Goal: Contribute content: Add original content to the website for others to see

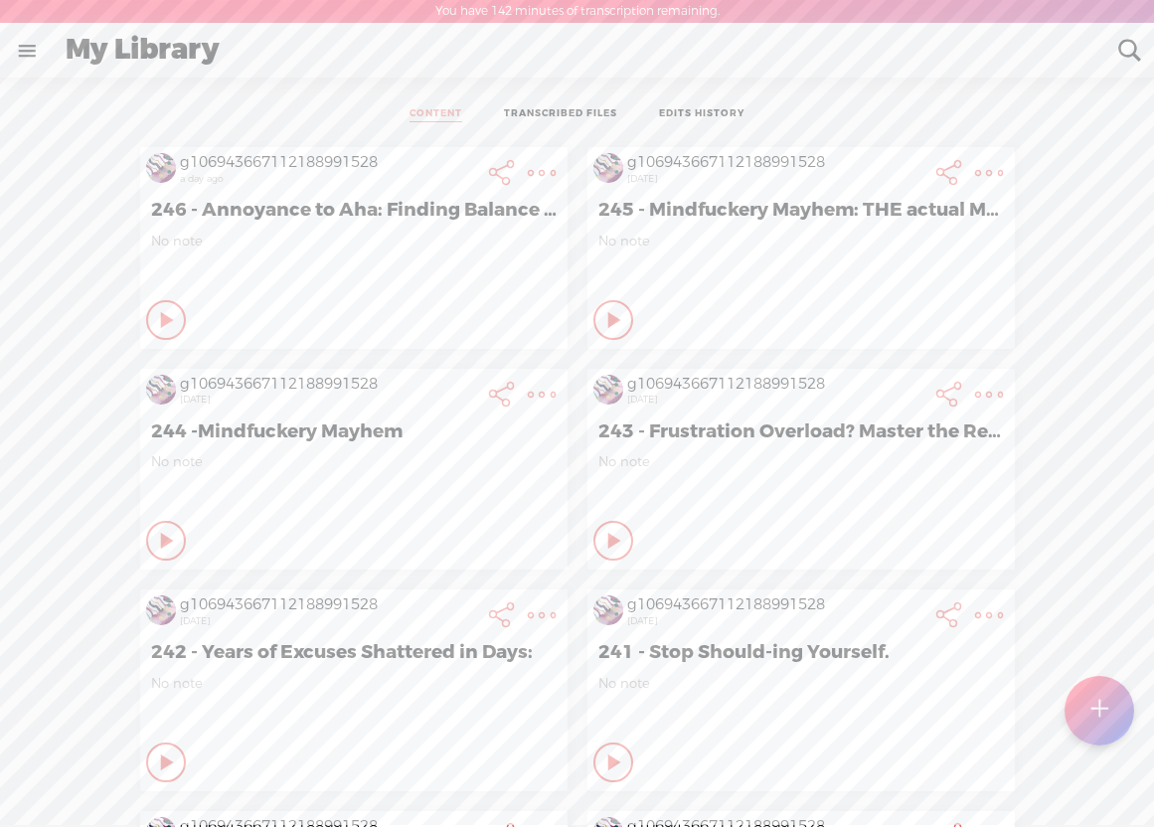
click at [1094, 708] on t at bounding box center [1099, 711] width 17 height 44
select select "en-US"
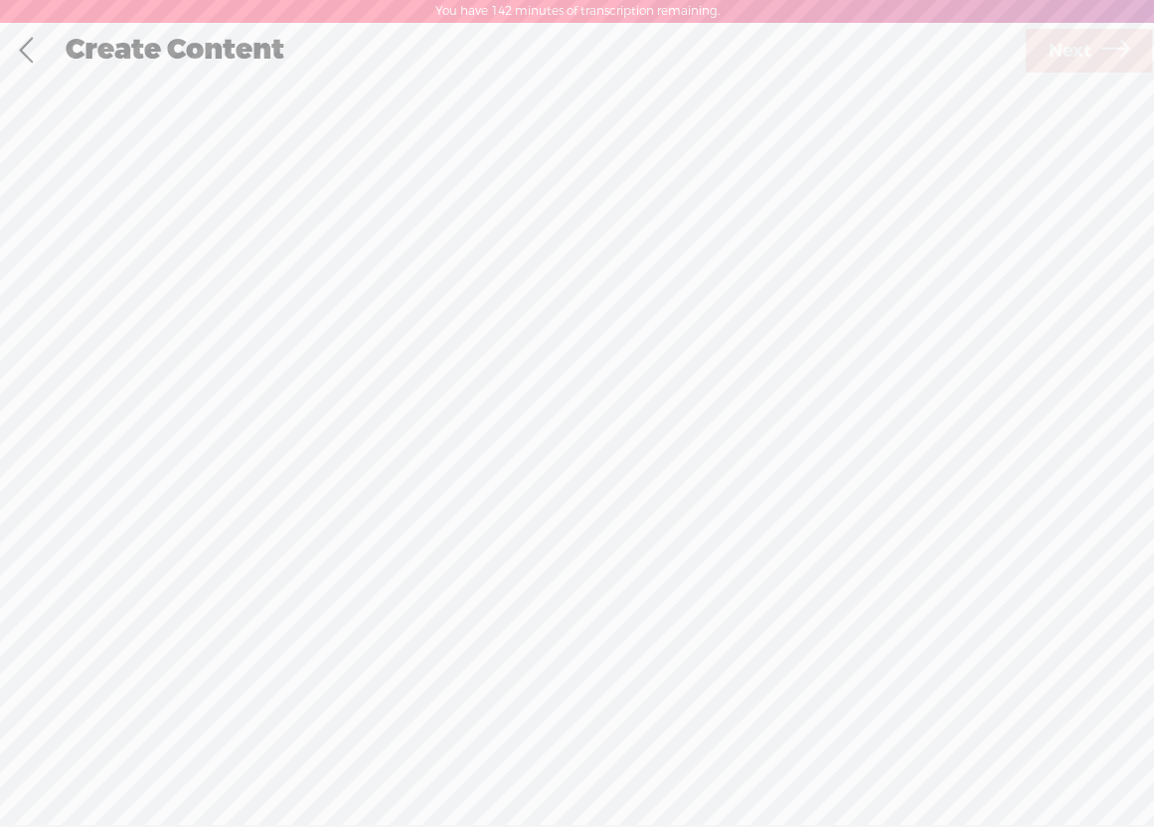
scroll to position [1, 0]
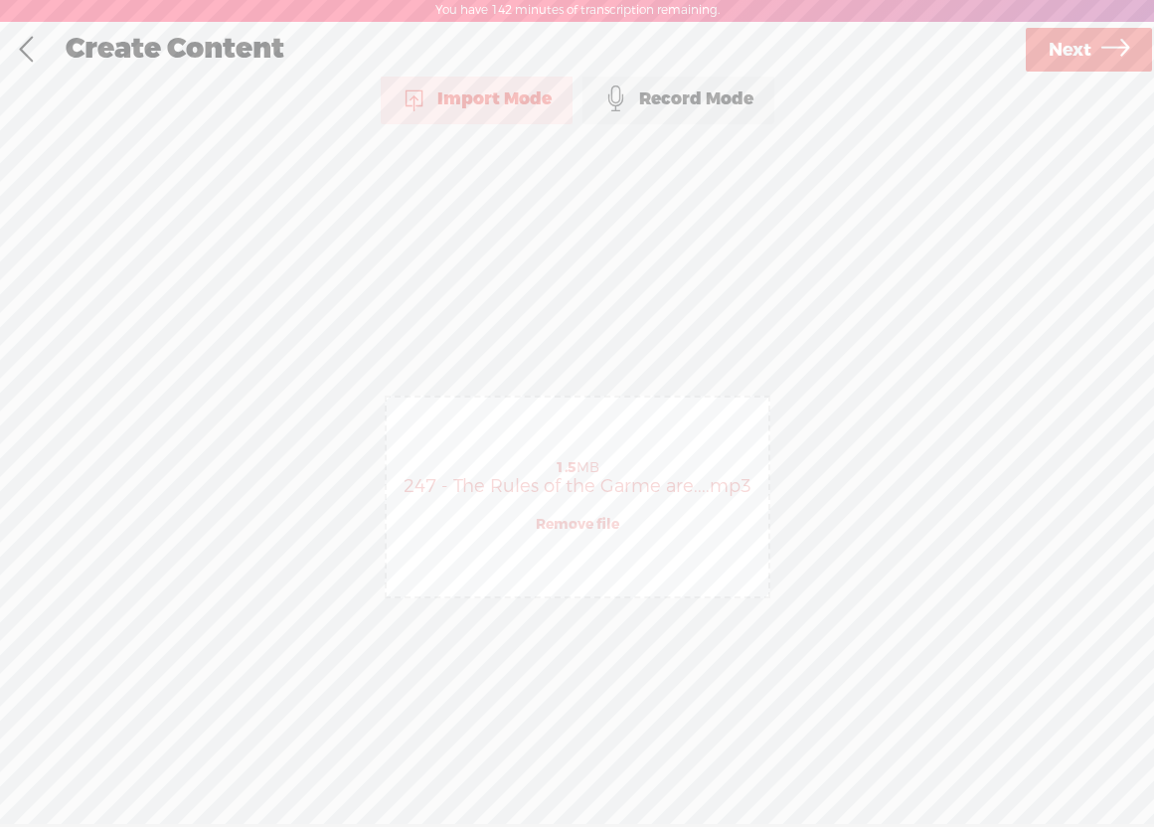
click at [1056, 56] on span "Next" at bounding box center [1070, 50] width 43 height 51
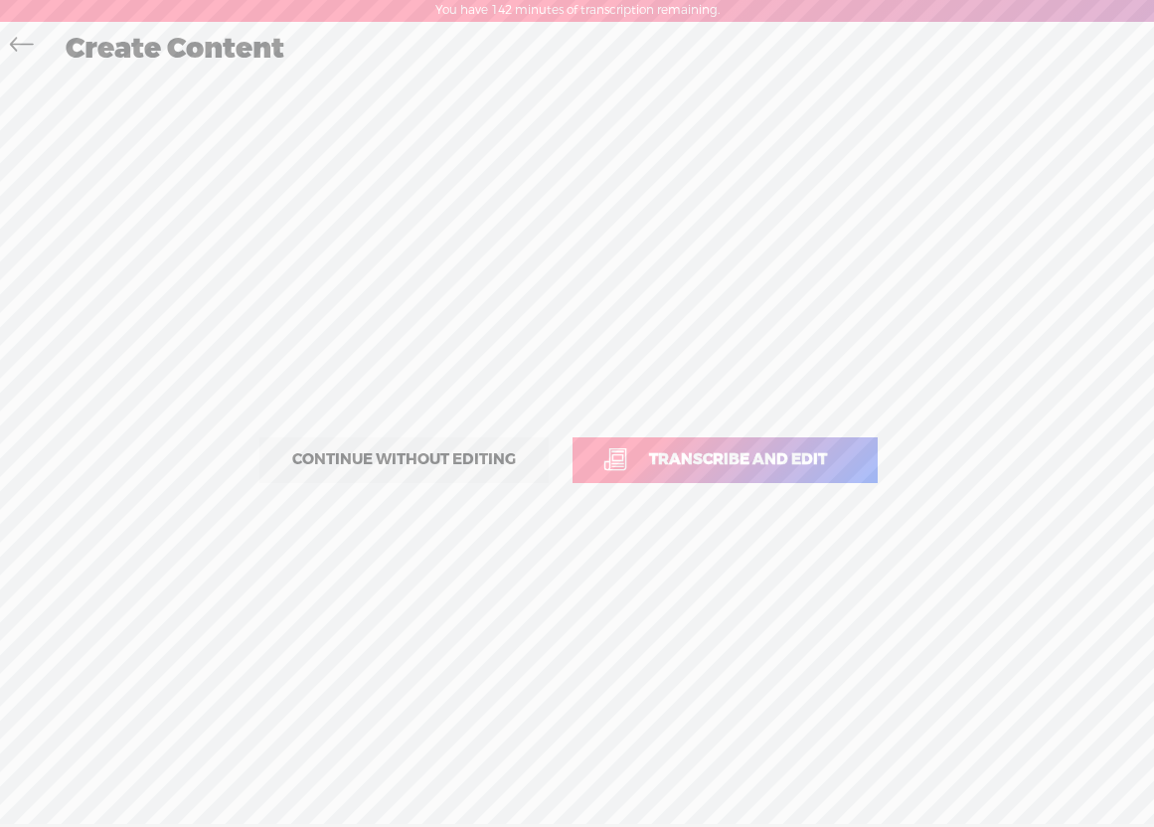
click at [781, 450] on span "Transcribe and edit" at bounding box center [738, 459] width 220 height 23
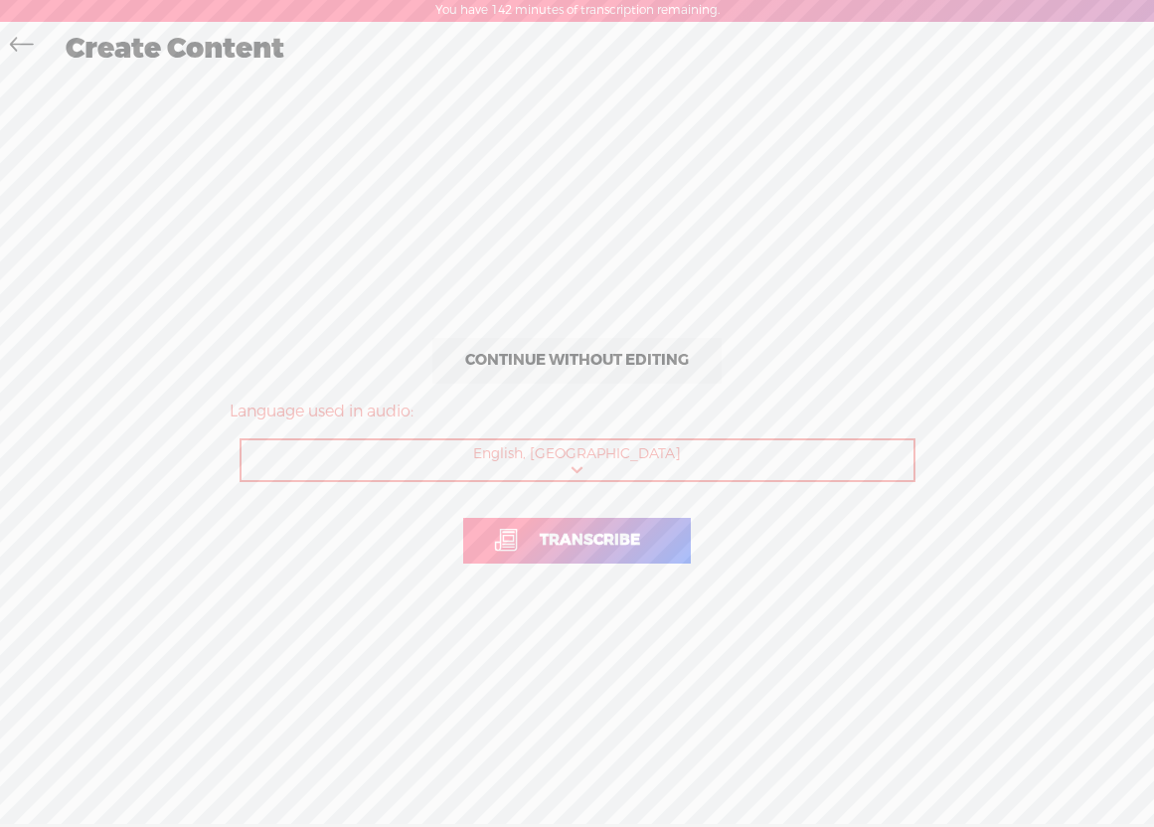
click at [625, 530] on span "Transcribe" at bounding box center [590, 540] width 142 height 23
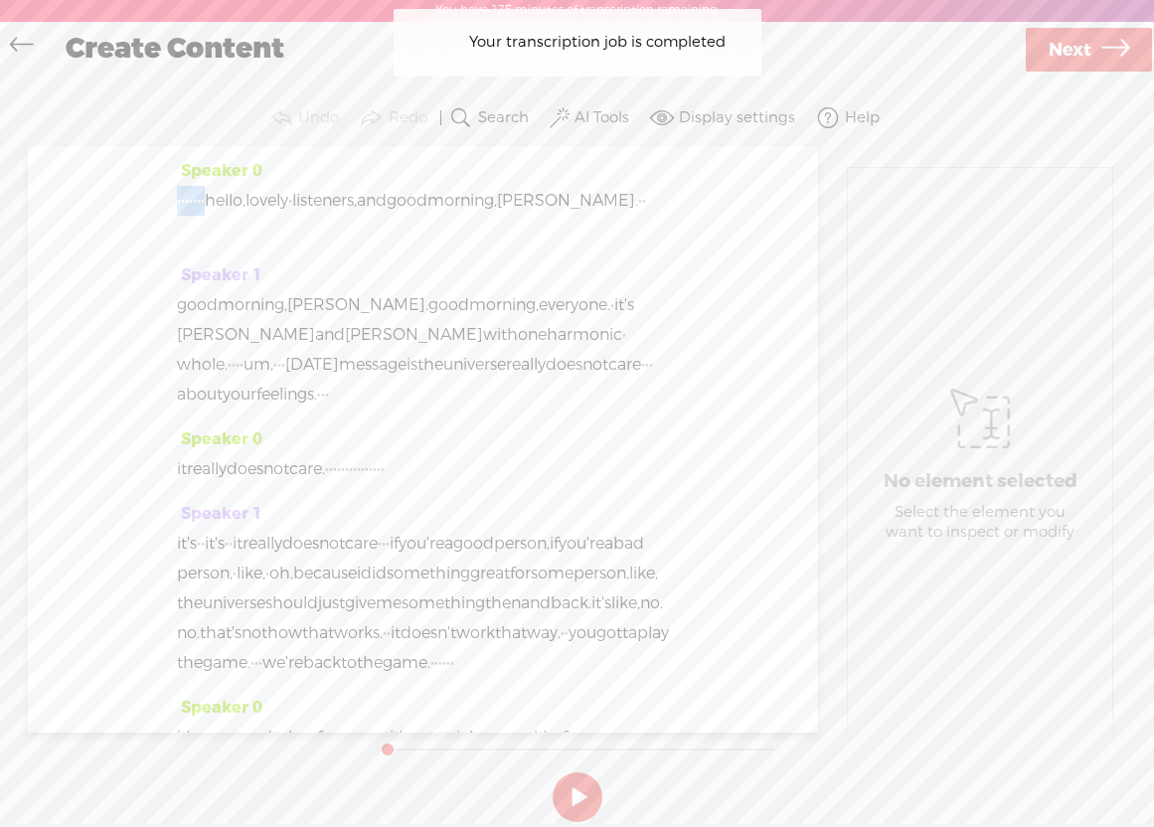
drag, startPoint x: 249, startPoint y: 195, endPoint x: 174, endPoint y: 198, distance: 74.6
click at [174, 198] on div "Speaker 0 · · · · · · · hello, lovely · listeners, and good morning, [PERSON_NA…" at bounding box center [423, 439] width 791 height 587
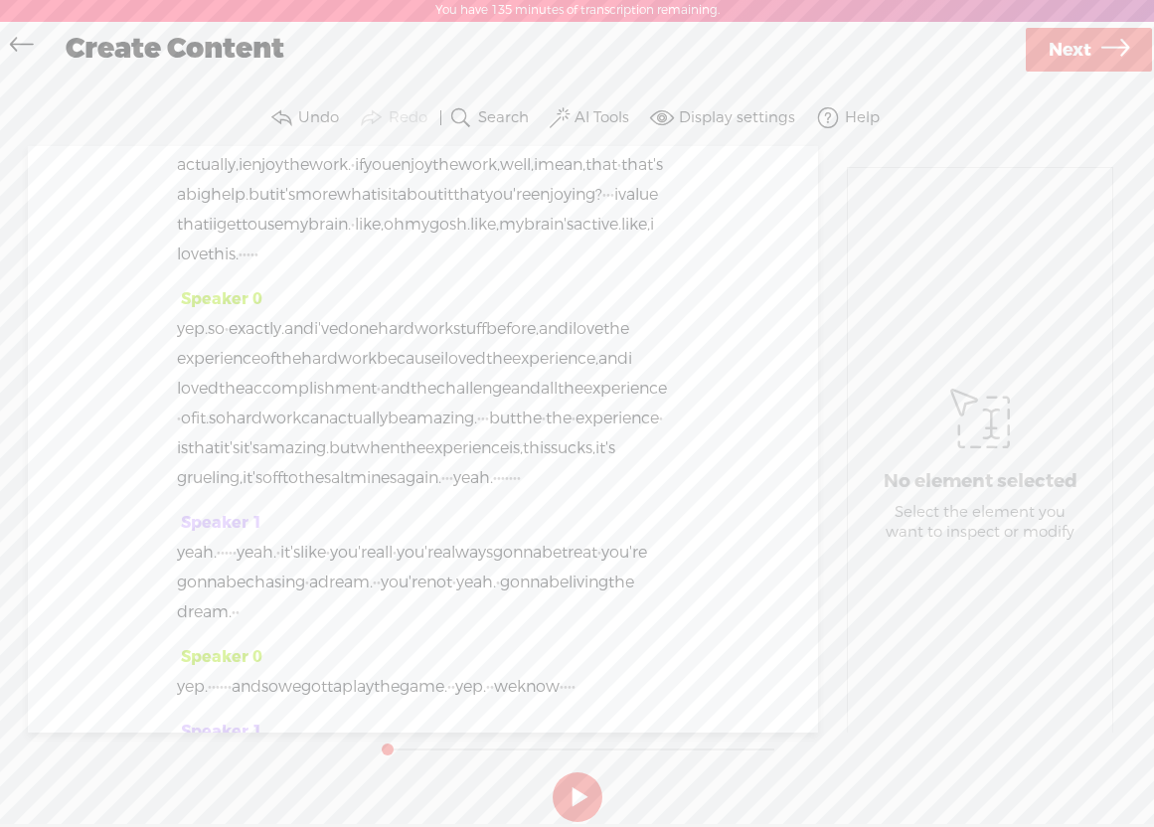
scroll to position [4281, 0]
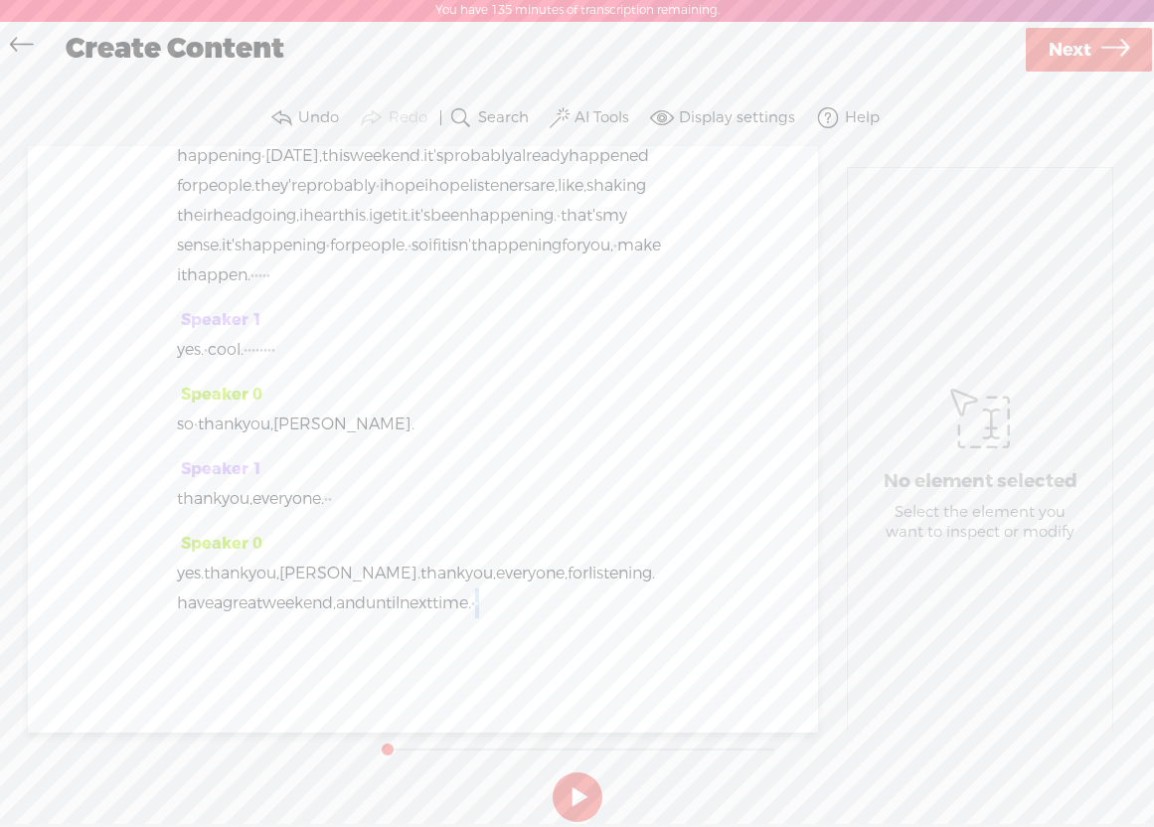
drag, startPoint x: 550, startPoint y: 609, endPoint x: 590, endPoint y: 609, distance: 39.8
click at [590, 609] on div "yes. thank you, [PERSON_NAME]. thank you, everyone, for listening. have a great…" at bounding box center [423, 589] width 492 height 60
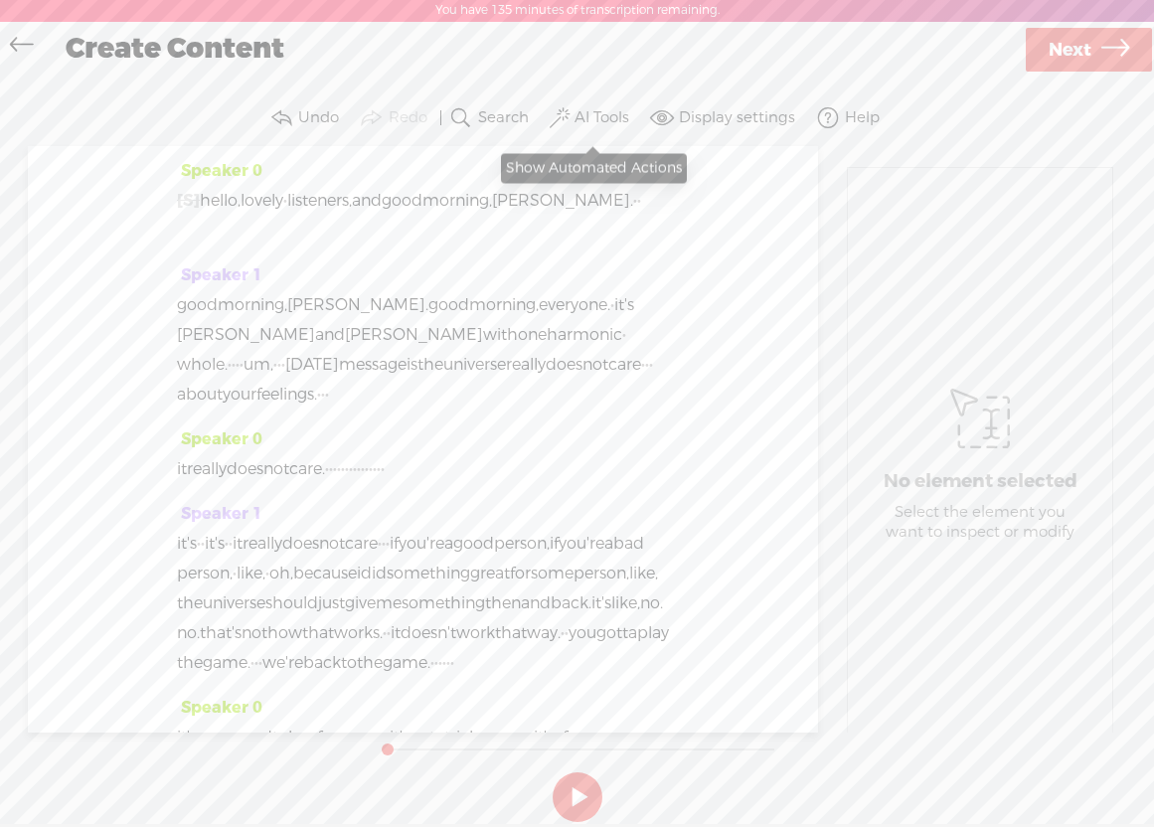
click at [589, 111] on label "AI Tools" at bounding box center [602, 118] width 55 height 20
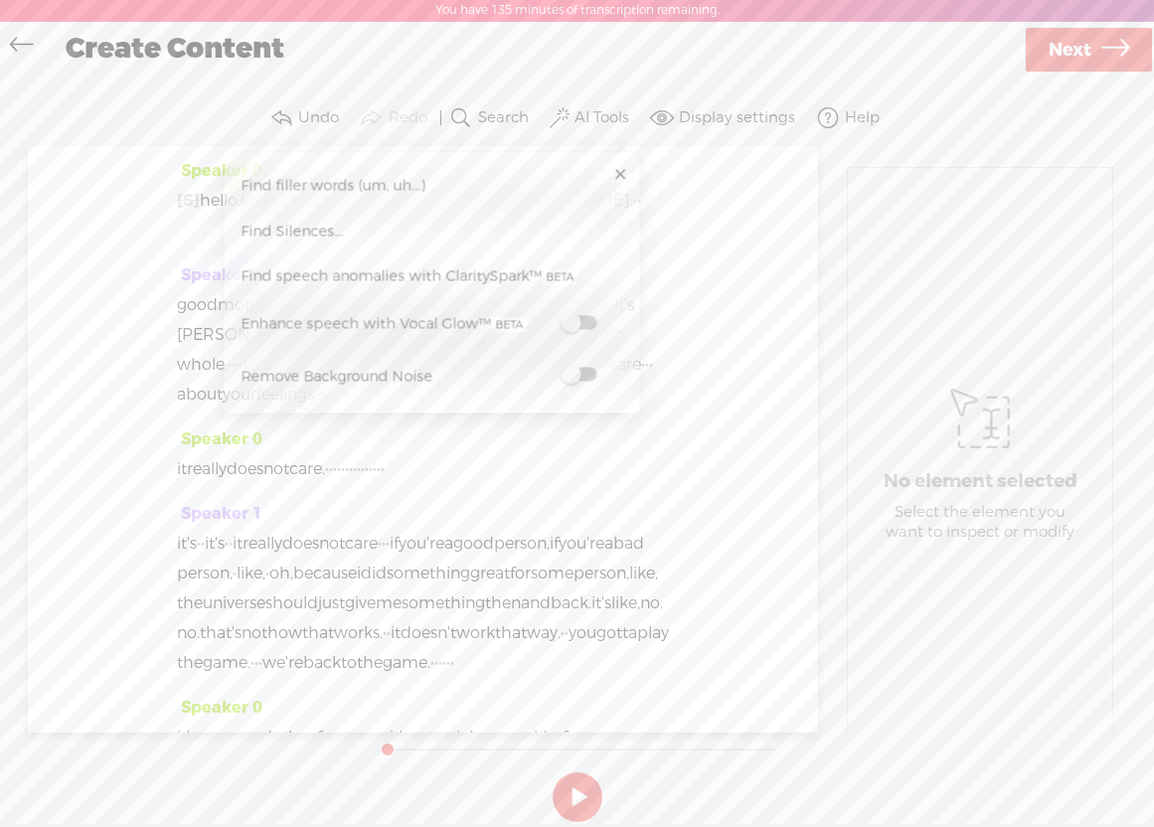
click at [589, 372] on span at bounding box center [579, 375] width 36 height 14
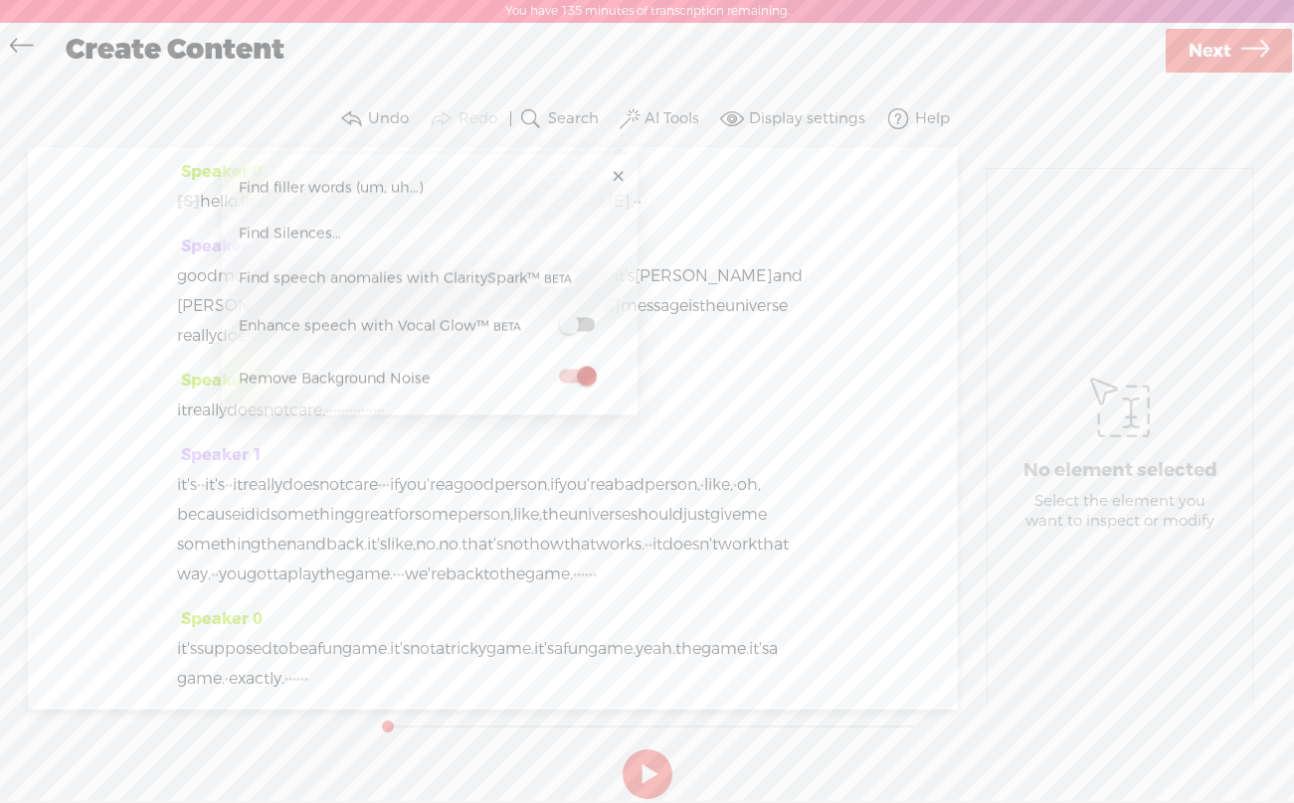
click at [1153, 49] on span "Next" at bounding box center [1209, 51] width 43 height 51
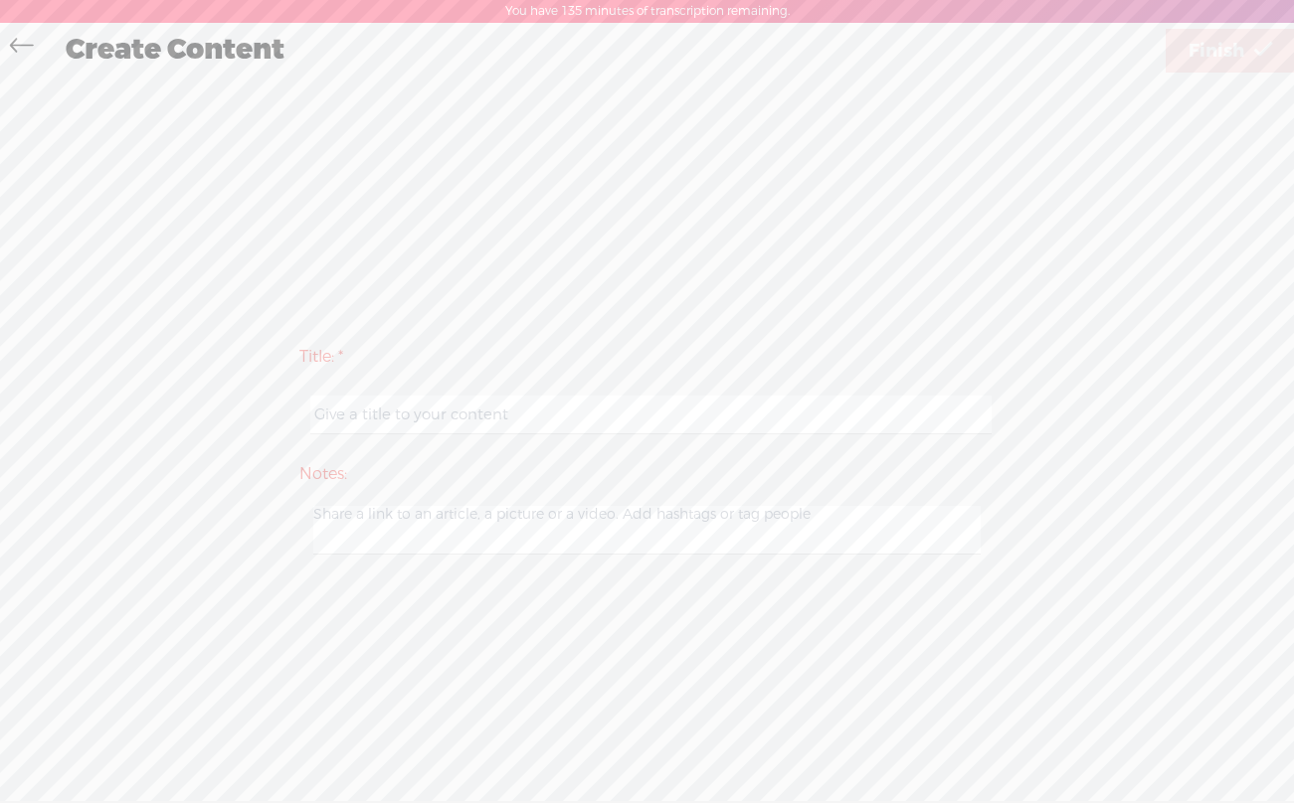
click at [345, 423] on input "text" at bounding box center [650, 415] width 681 height 39
paste input "Reality Check: Universe Gives Zero F*cks About Feelings"
click at [702, 411] on input "247 - Reality Check: Universe Gives Zero F*cks About Feelings" at bounding box center [650, 415] width 681 height 39
type input "247 - Reality Check: Universe Gives Zero F*cks About Feelings"
click at [1153, 63] on link "Finish" at bounding box center [1229, 51] width 129 height 44
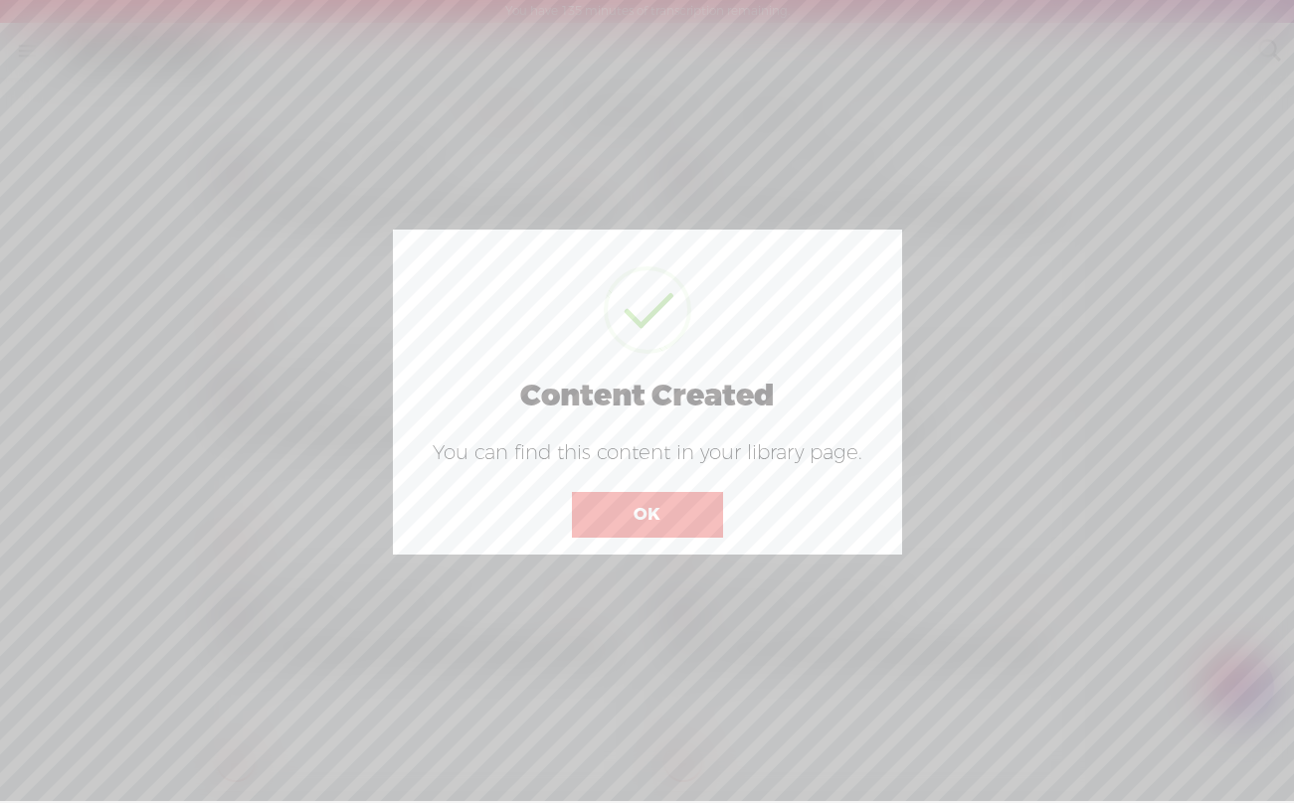
click at [638, 519] on button "OK" at bounding box center [647, 515] width 151 height 46
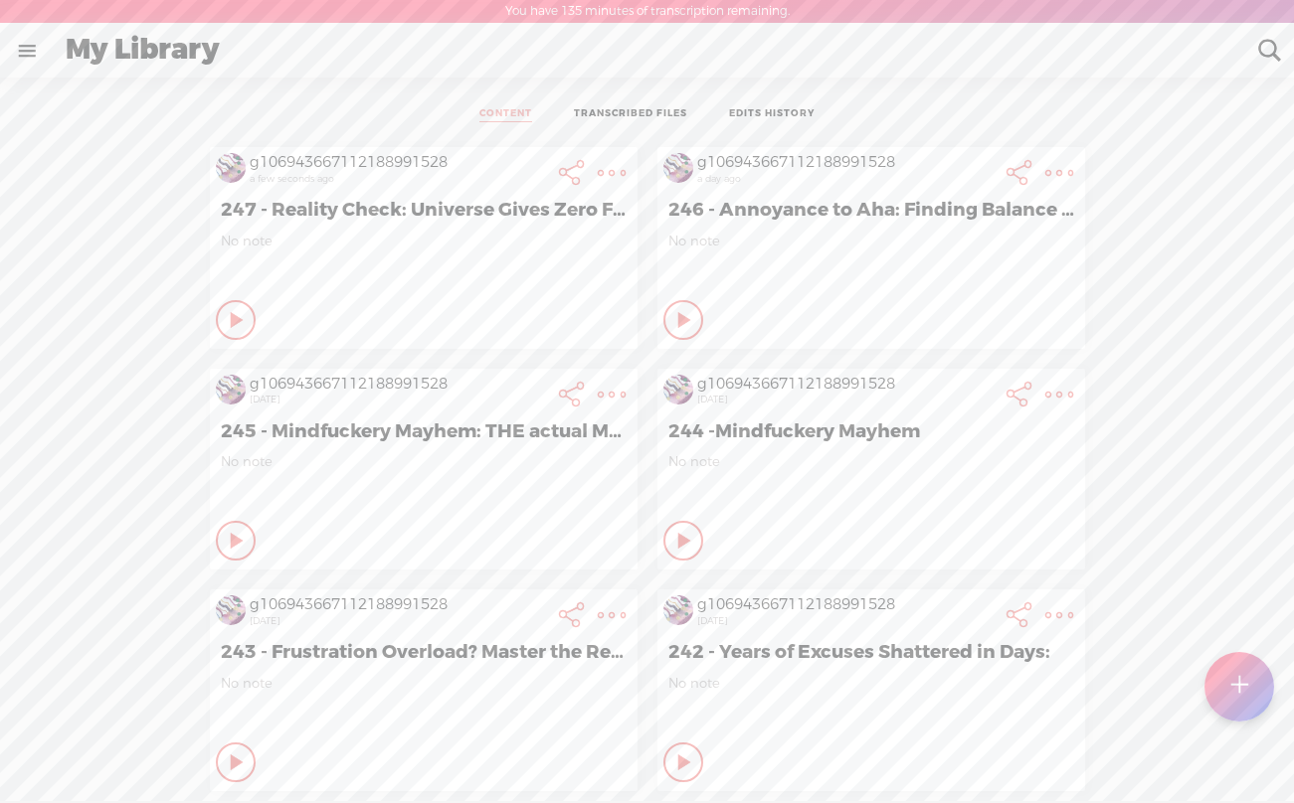
click at [614, 177] on t at bounding box center [612, 173] width 28 height 28
click at [470, 363] on link "Download Audio" at bounding box center [504, 378] width 225 height 46
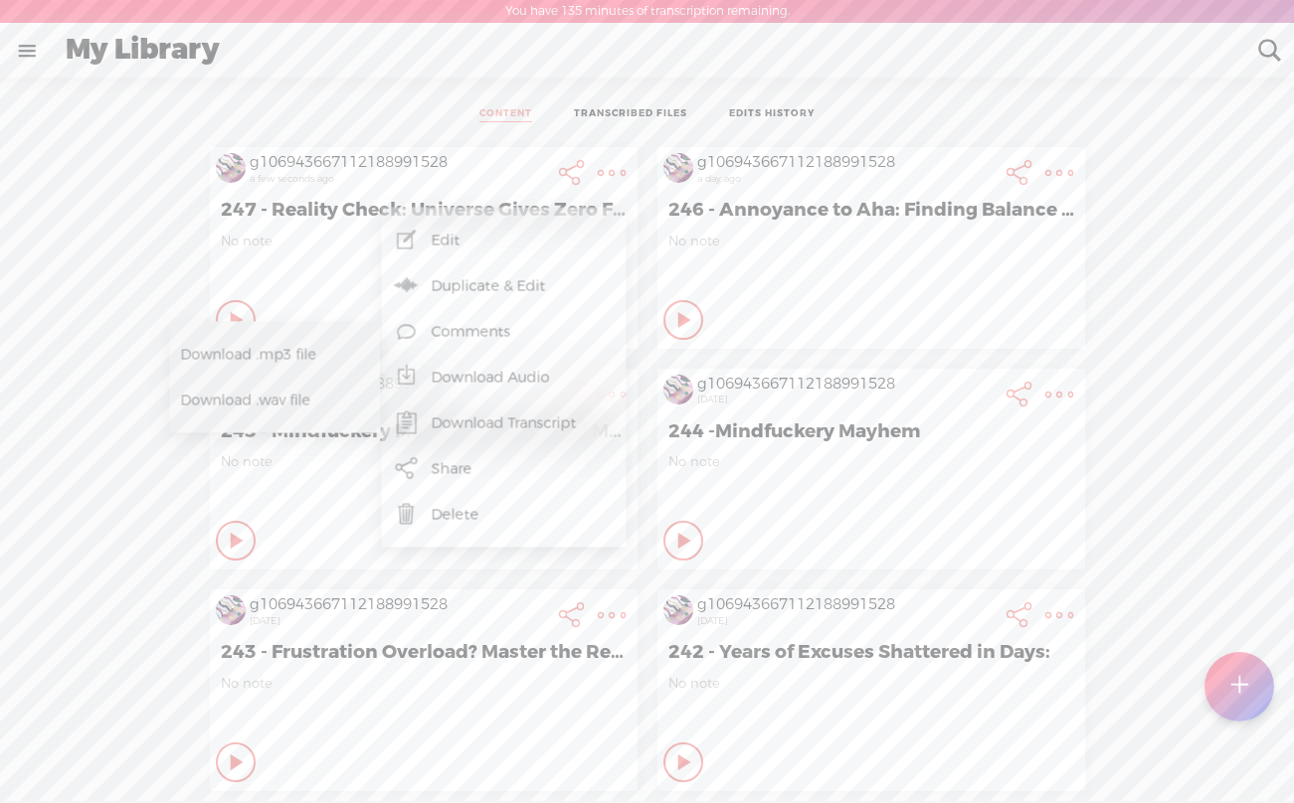
click at [247, 351] on span "Download .mp3 file" at bounding box center [268, 354] width 175 height 45
